Goal: Task Accomplishment & Management: Manage account settings

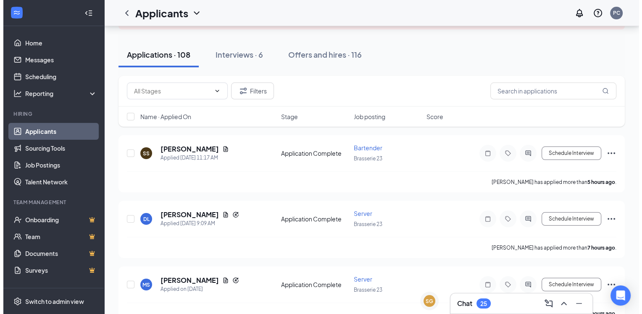
scroll to position [69, 0]
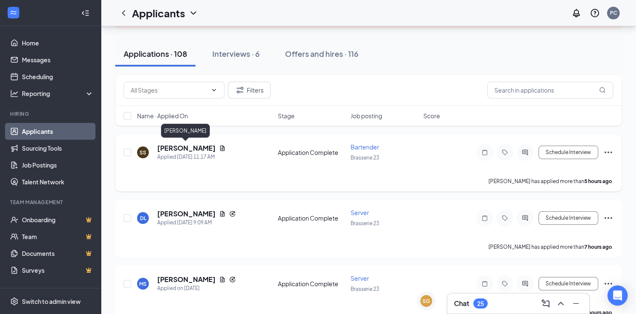
click at [172, 144] on h5 "[PERSON_NAME]" at bounding box center [186, 147] width 58 height 9
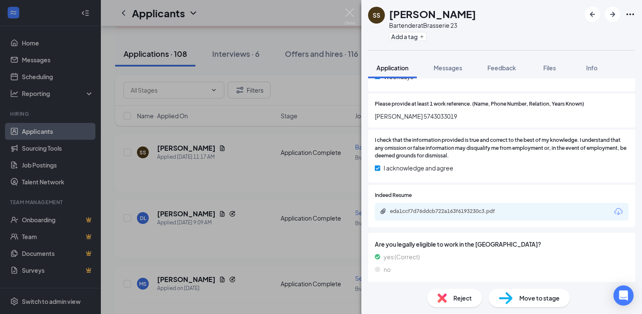
scroll to position [697, 0]
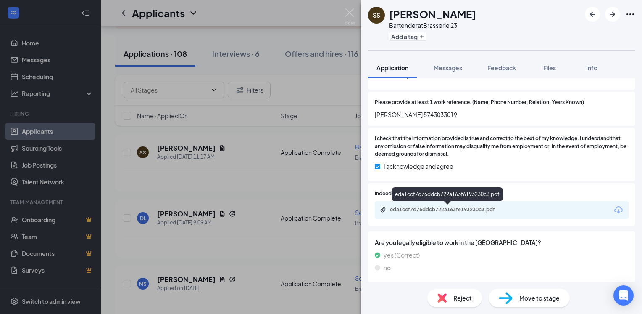
click at [434, 210] on div "eda1ccf7d76ddcb722a163f6193230c3.pdf" at bounding box center [449, 209] width 118 height 7
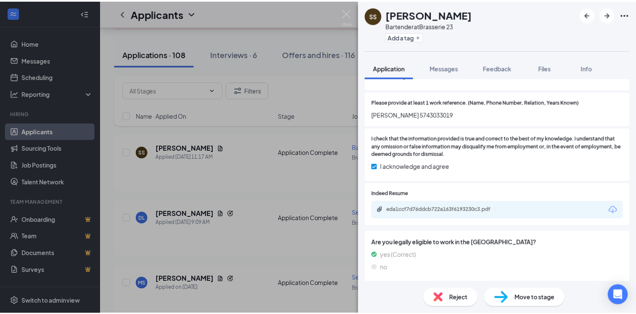
scroll to position [696, 0]
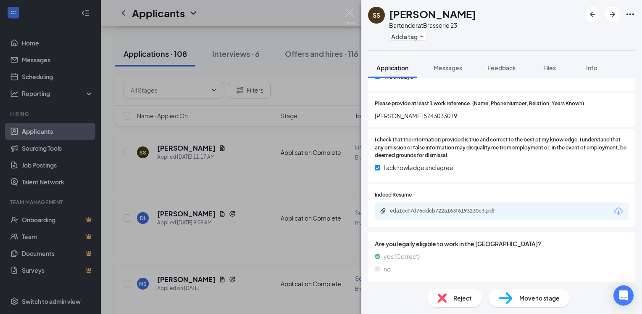
drag, startPoint x: 296, startPoint y: 159, endPoint x: 234, endPoint y: 184, distance: 66.7
click at [234, 184] on div "SS [PERSON_NAME] Bartender at Brasserie 23 Add a tag Application Messages Feedb…" at bounding box center [321, 157] width 642 height 314
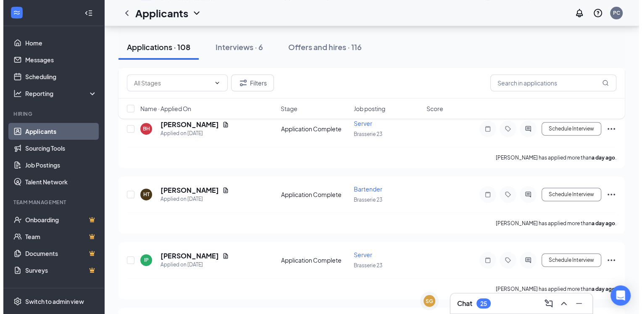
scroll to position [290, 0]
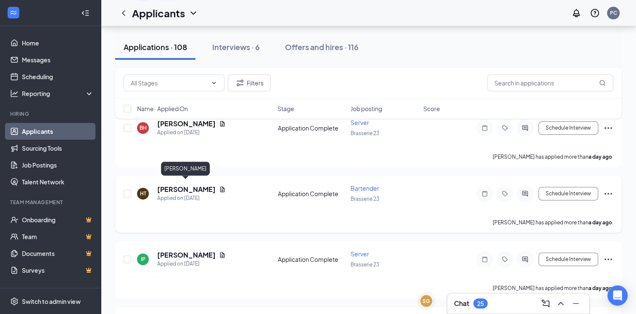
click at [180, 185] on h5 "[PERSON_NAME]" at bounding box center [186, 189] width 58 height 9
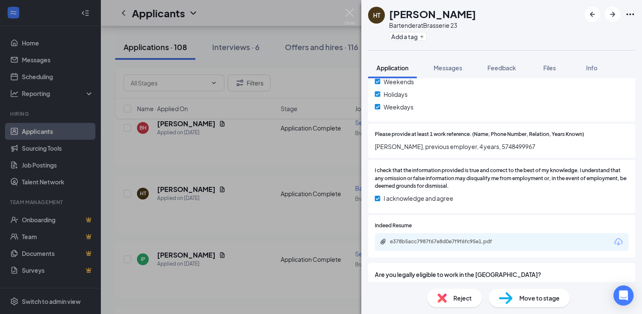
scroll to position [699, 0]
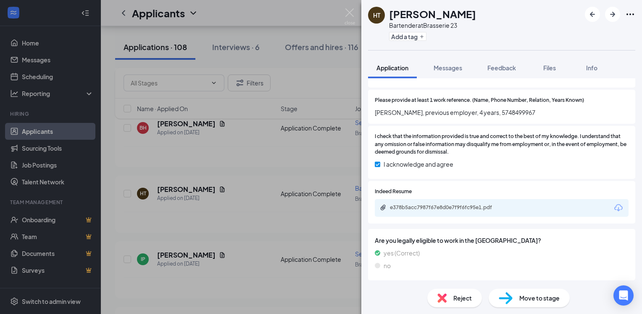
click at [402, 202] on div "e378b5acc7987f67e8d0e7f9f6fc95e1.pdf" at bounding box center [502, 208] width 254 height 18
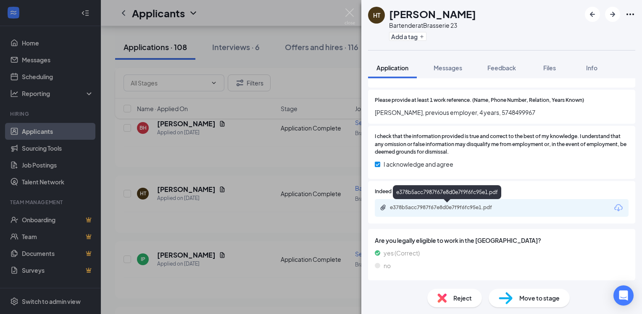
click at [401, 206] on div "e378b5acc7987f67e8d0e7f9f6fc95e1.pdf" at bounding box center [449, 207] width 118 height 7
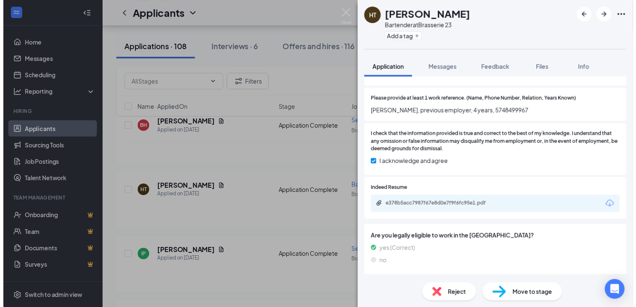
scroll to position [696, 0]
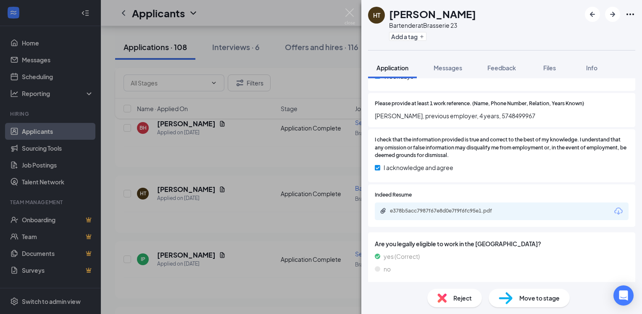
click at [249, 137] on div "HT [PERSON_NAME] Bartender at Brasserie 23 Add a tag Application Messages Feedb…" at bounding box center [321, 157] width 642 height 314
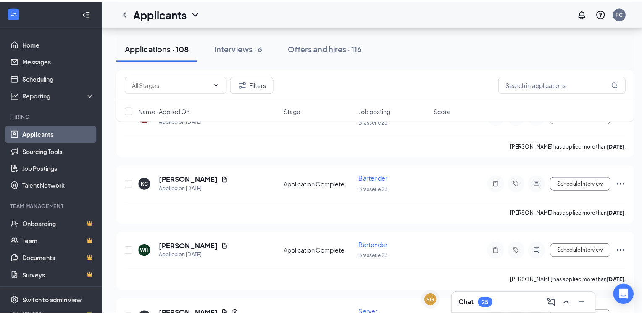
scroll to position [774, 0]
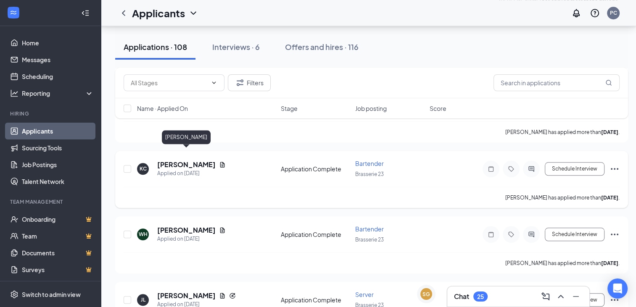
click at [185, 160] on h5 "[PERSON_NAME]" at bounding box center [186, 164] width 58 height 9
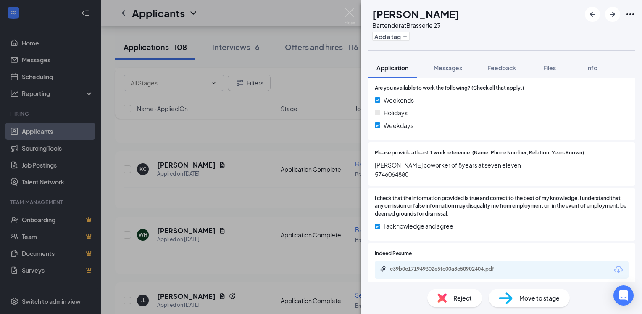
scroll to position [721, 0]
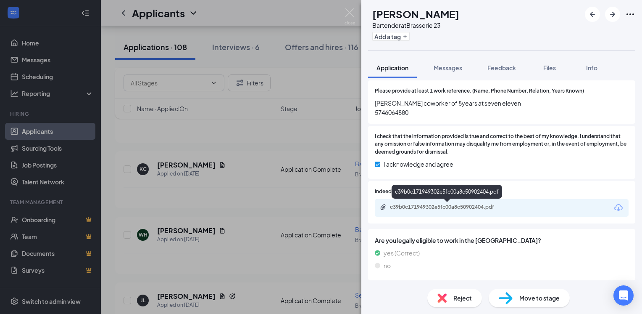
click at [396, 204] on div "c39b0c171949302e5fc00a8c50902404.pdf" at bounding box center [449, 206] width 118 height 7
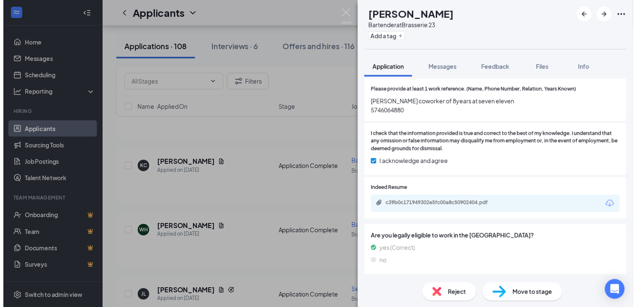
scroll to position [718, 0]
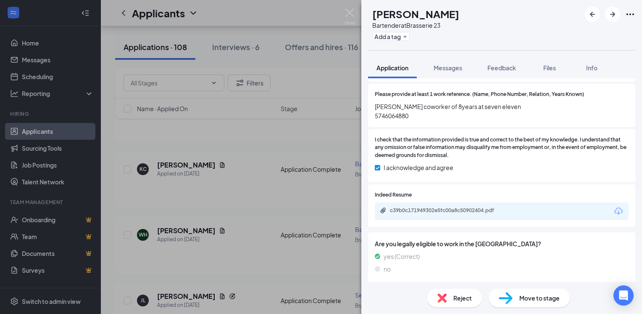
click at [279, 83] on div "KC [PERSON_NAME] Bartender at Brasserie 23 Add a tag Application Messages Feedb…" at bounding box center [321, 157] width 642 height 314
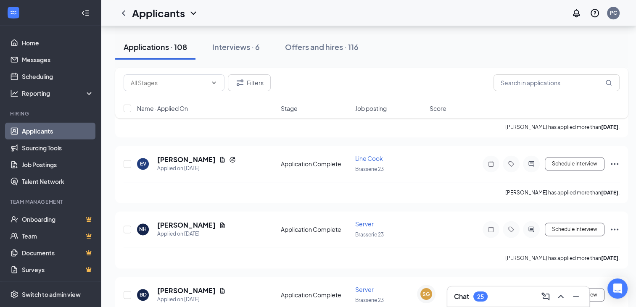
scroll to position [1040, 0]
